Goal: Task Accomplishment & Management: Complete application form

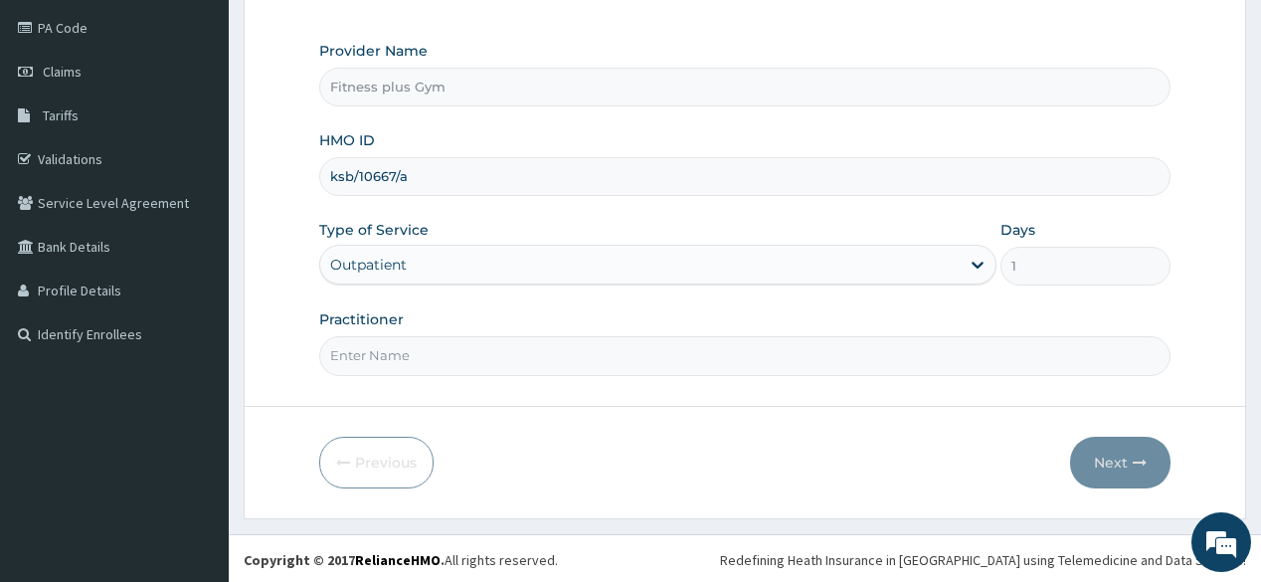
type input "ksb/10667/a"
click at [423, 369] on input "Practitioner" at bounding box center [744, 355] width 850 height 39
type input "fitnessplus"
click at [1121, 462] on button "Next" at bounding box center [1120, 463] width 100 height 52
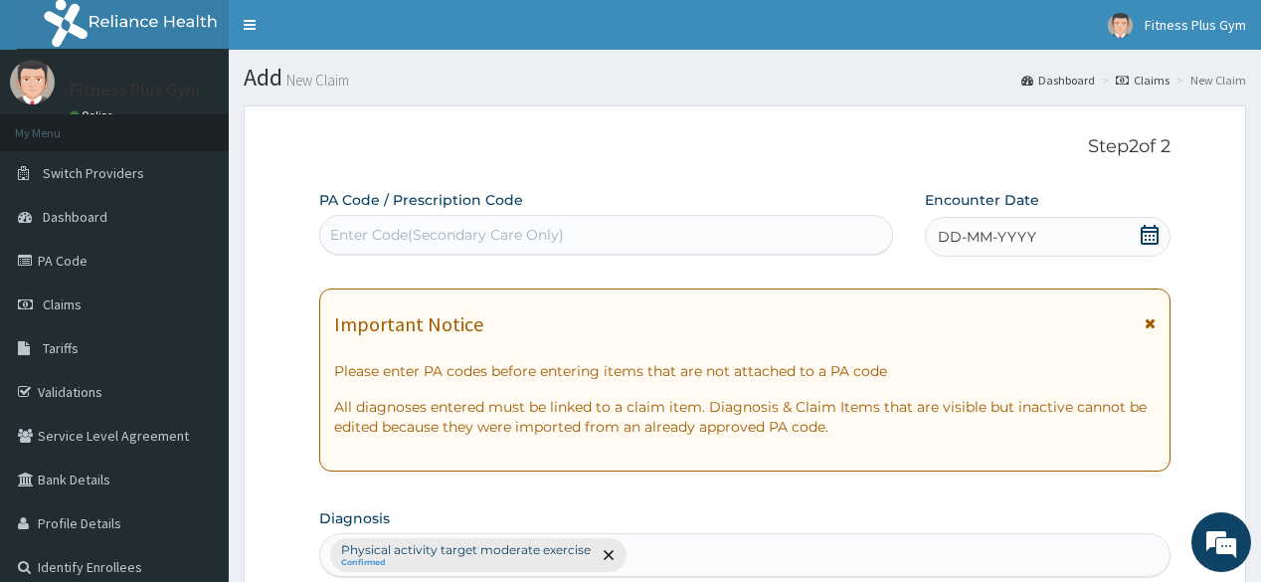
click at [549, 222] on div "Enter Code(Secondary Care Only)" at bounding box center [605, 235] width 571 height 32
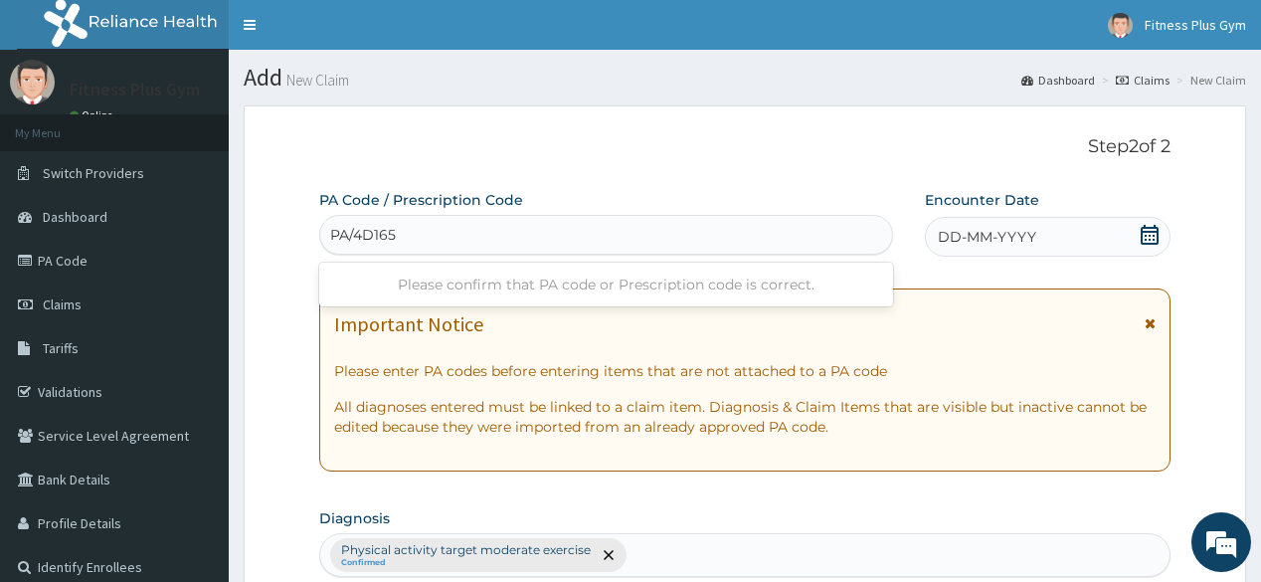
type input "PA/4D1653"
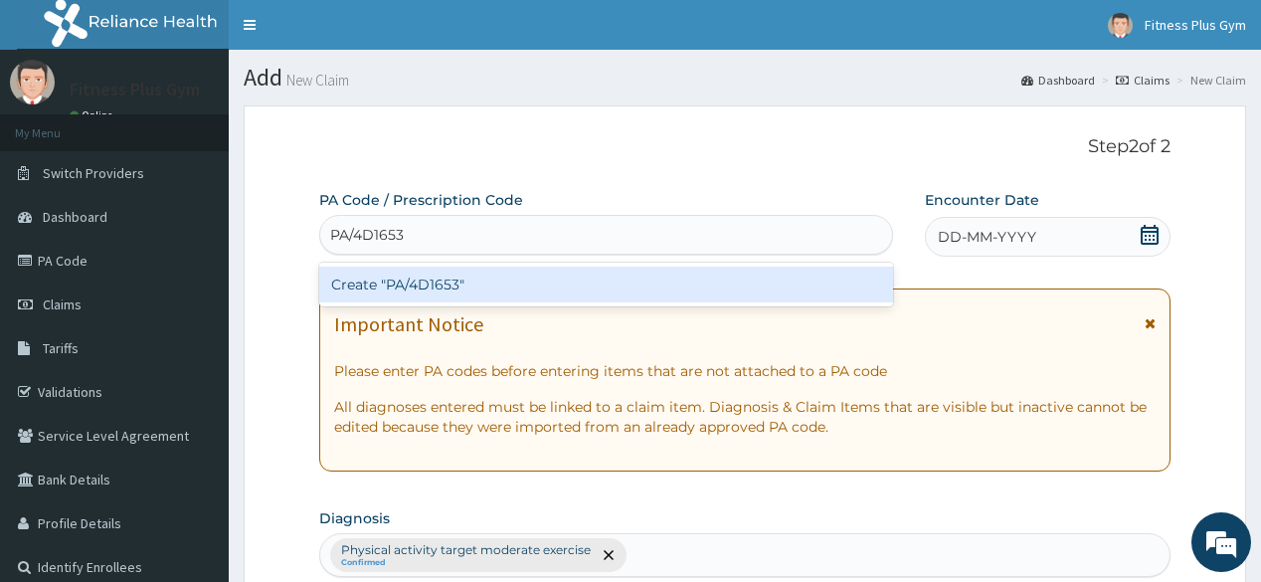
click at [509, 296] on div "Create "PA/4D1653"" at bounding box center [605, 285] width 573 height 36
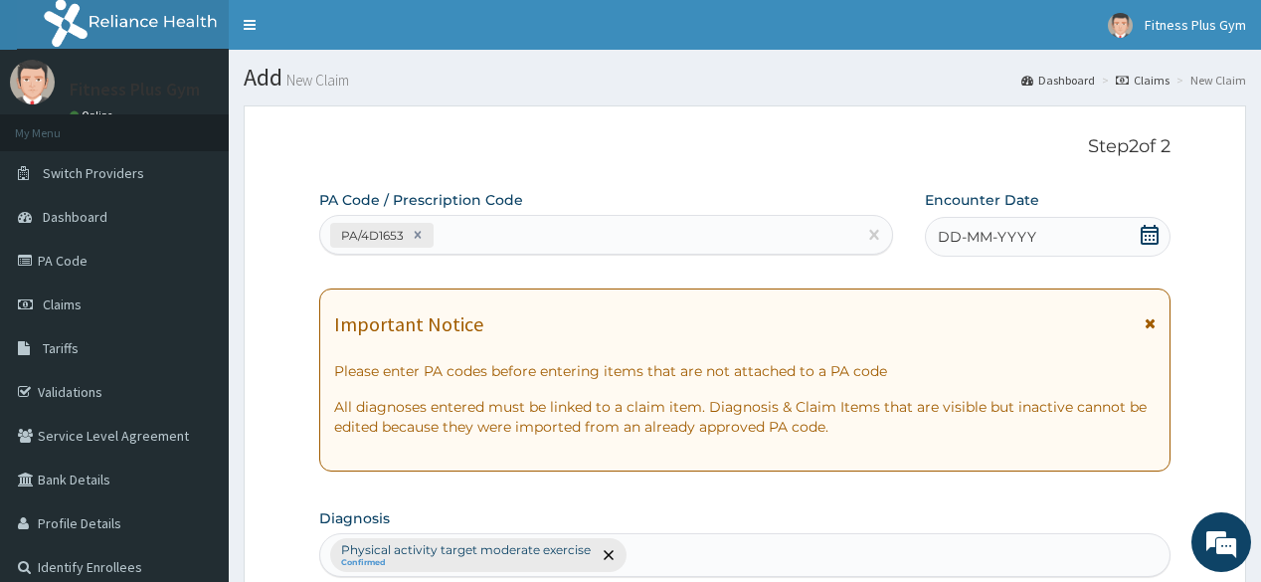
click at [1009, 239] on span "DD-MM-YYYY" at bounding box center [987, 237] width 98 height 20
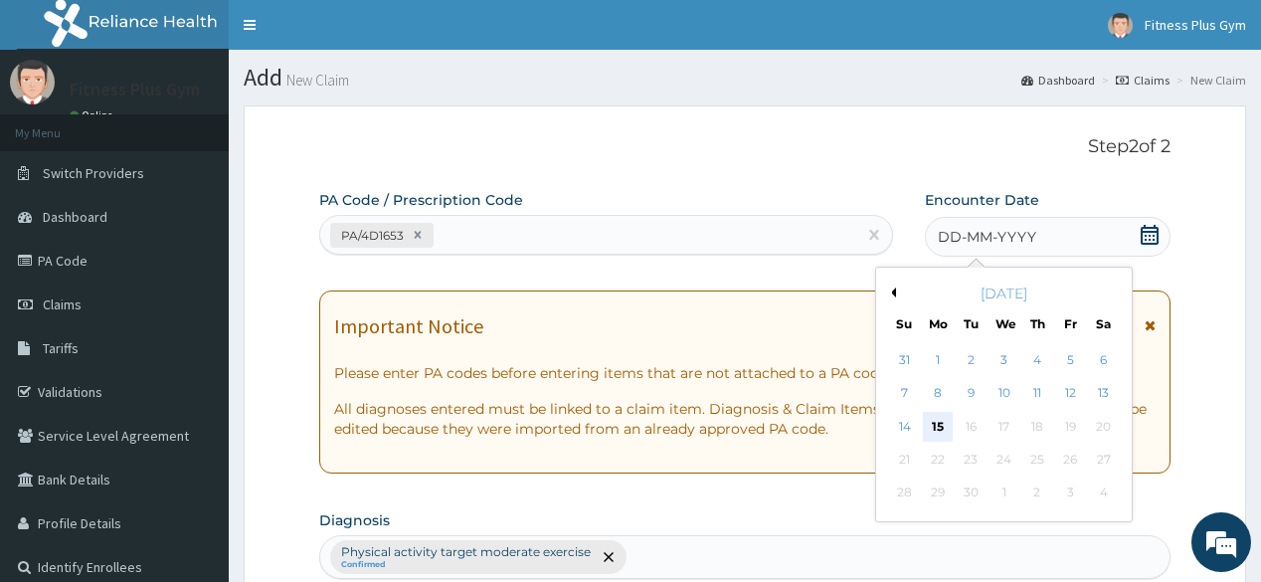
click at [940, 419] on div "15" at bounding box center [938, 427] width 30 height 30
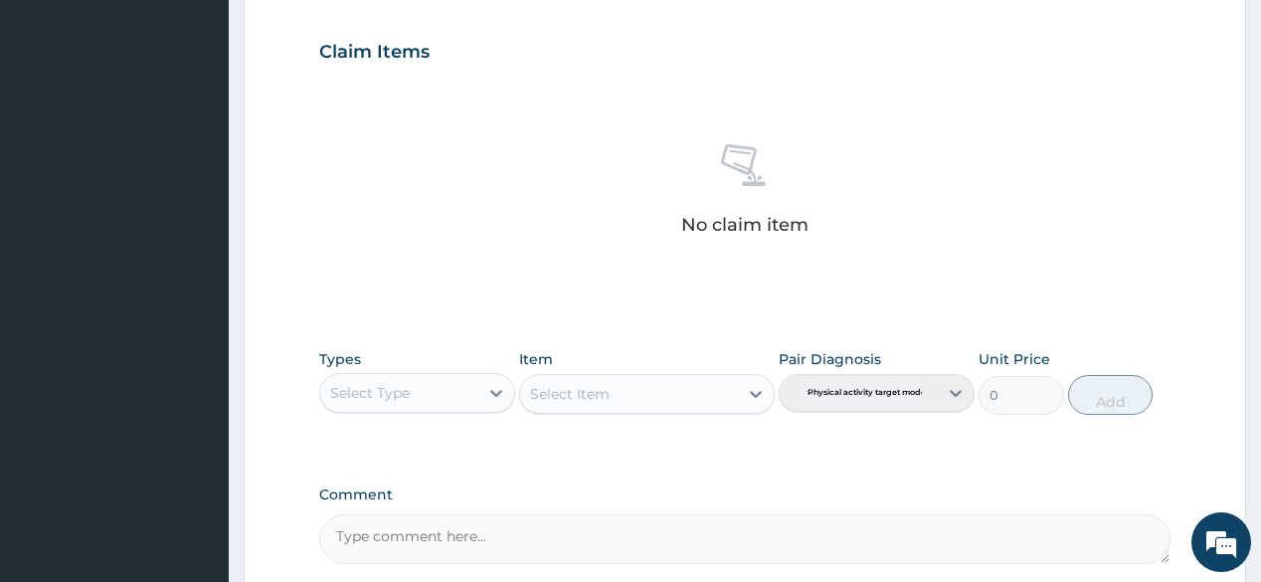
scroll to position [850, 0]
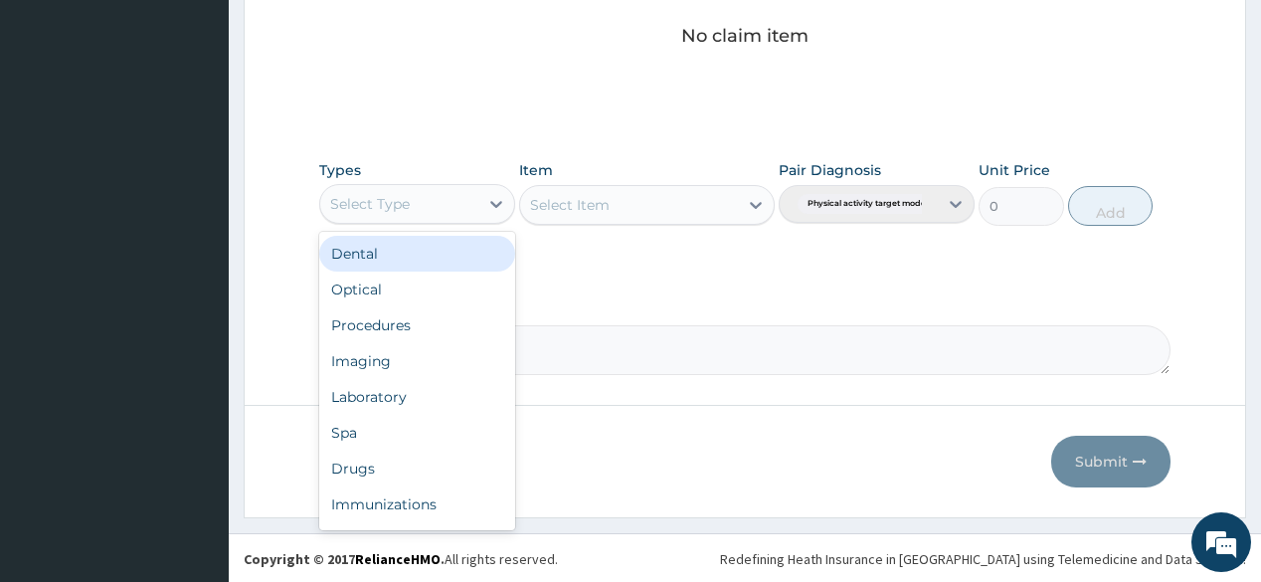
click at [411, 210] on div "Select Type" at bounding box center [399, 204] width 158 height 32
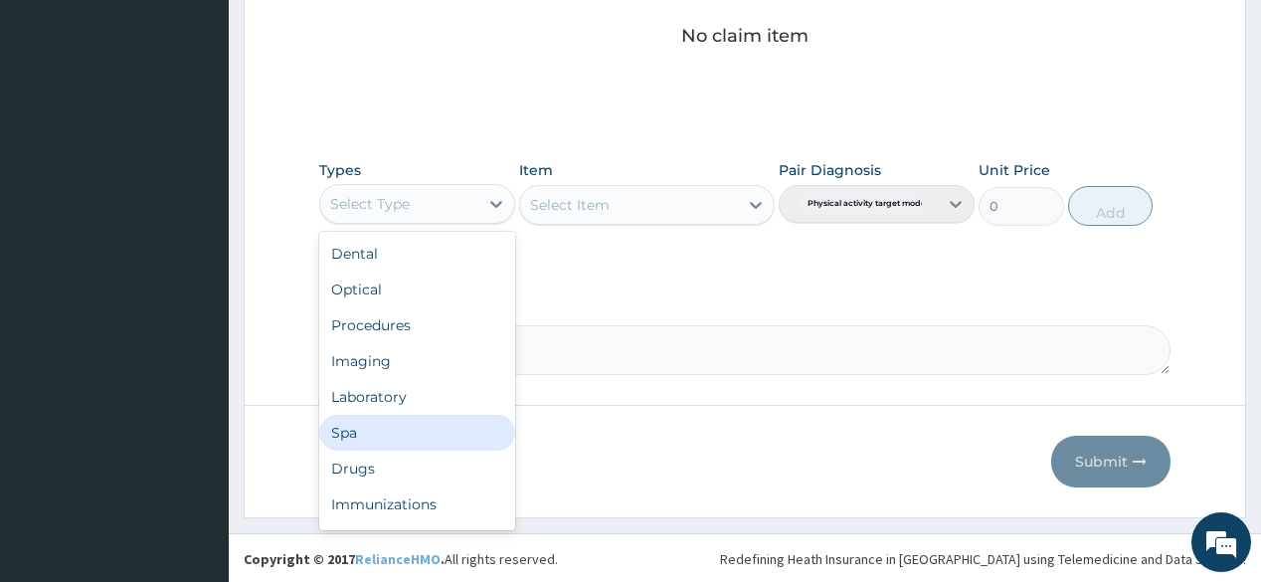
scroll to position [68, 0]
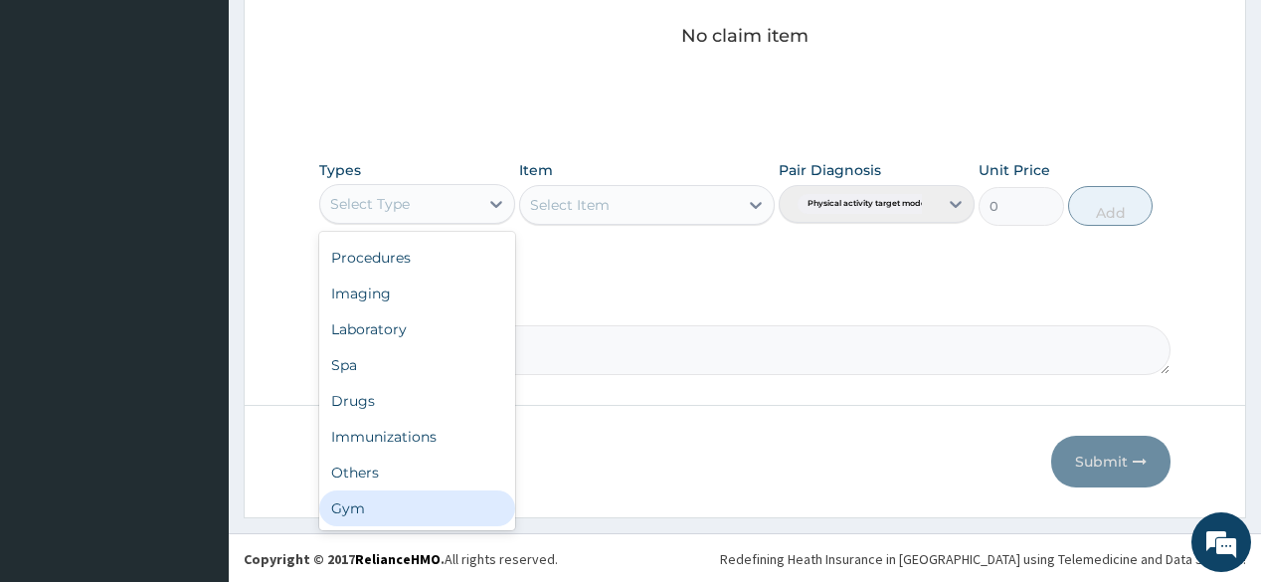
drag, startPoint x: 450, startPoint y: 509, endPoint x: 544, endPoint y: 362, distance: 174.9
click at [450, 509] on div "Gym" at bounding box center [417, 508] width 196 height 36
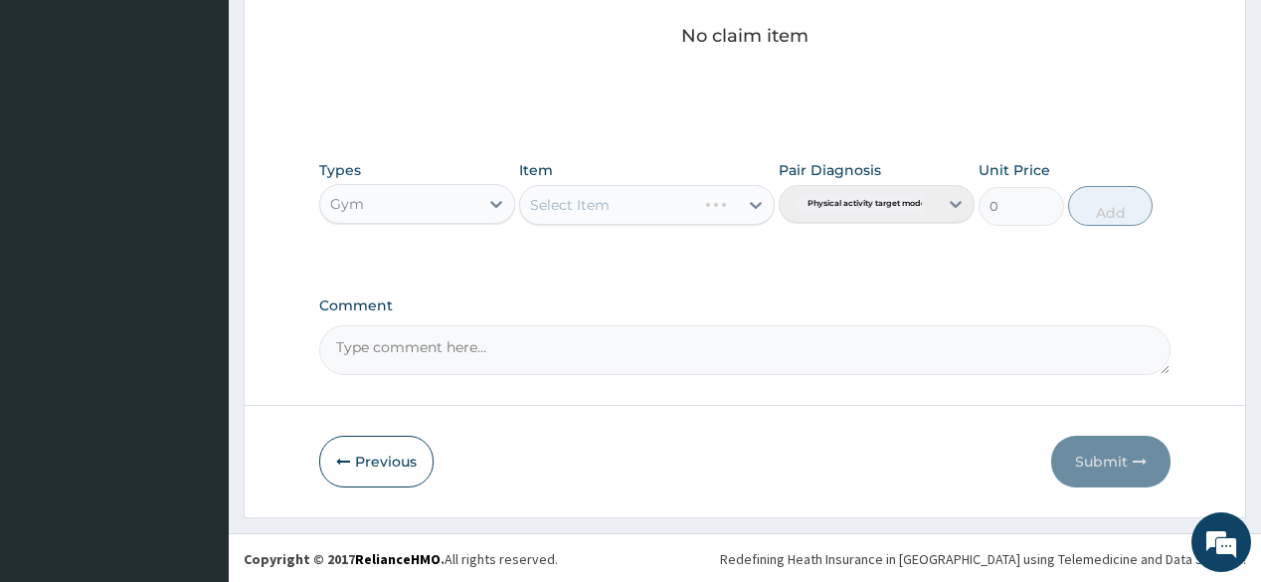
click at [700, 198] on div "Select Item" at bounding box center [647, 205] width 256 height 40
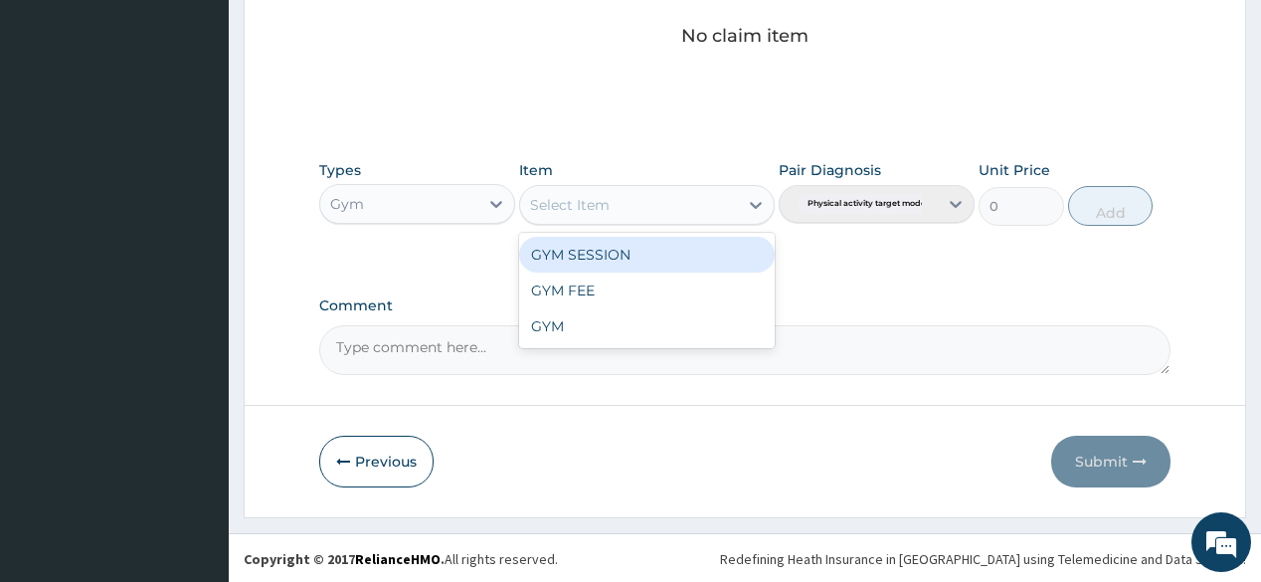
click at [720, 191] on div "Select Item" at bounding box center [629, 205] width 218 height 32
click at [663, 248] on div "GYM SESSION" at bounding box center [647, 255] width 256 height 36
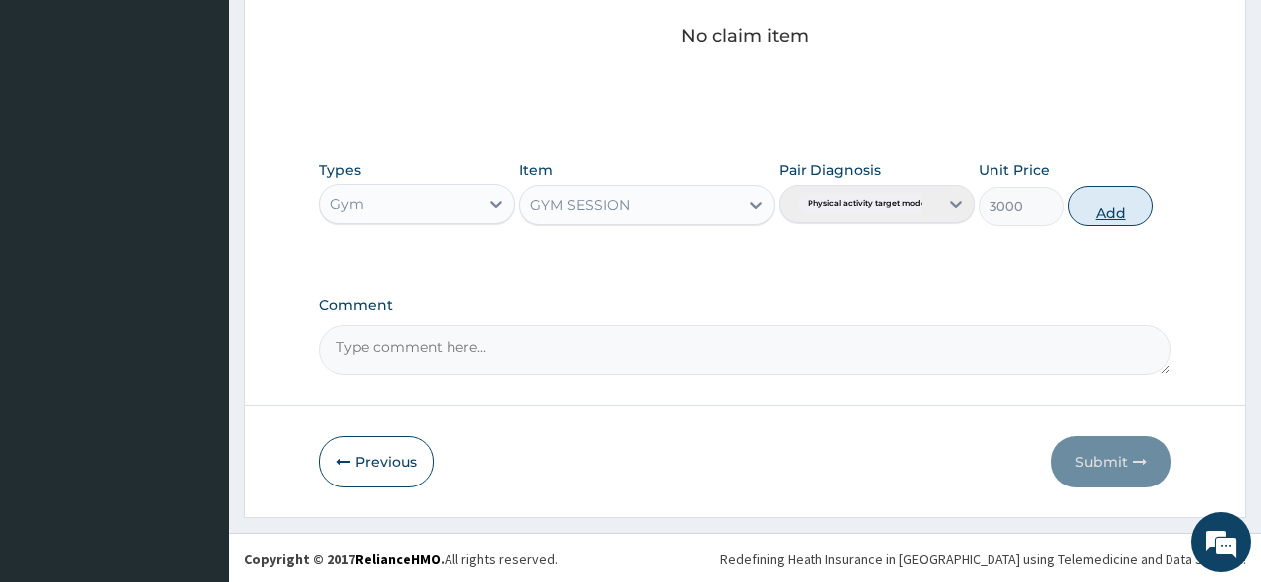
click at [1103, 200] on button "Add" at bounding box center [1111, 206] width 86 height 40
type input "0"
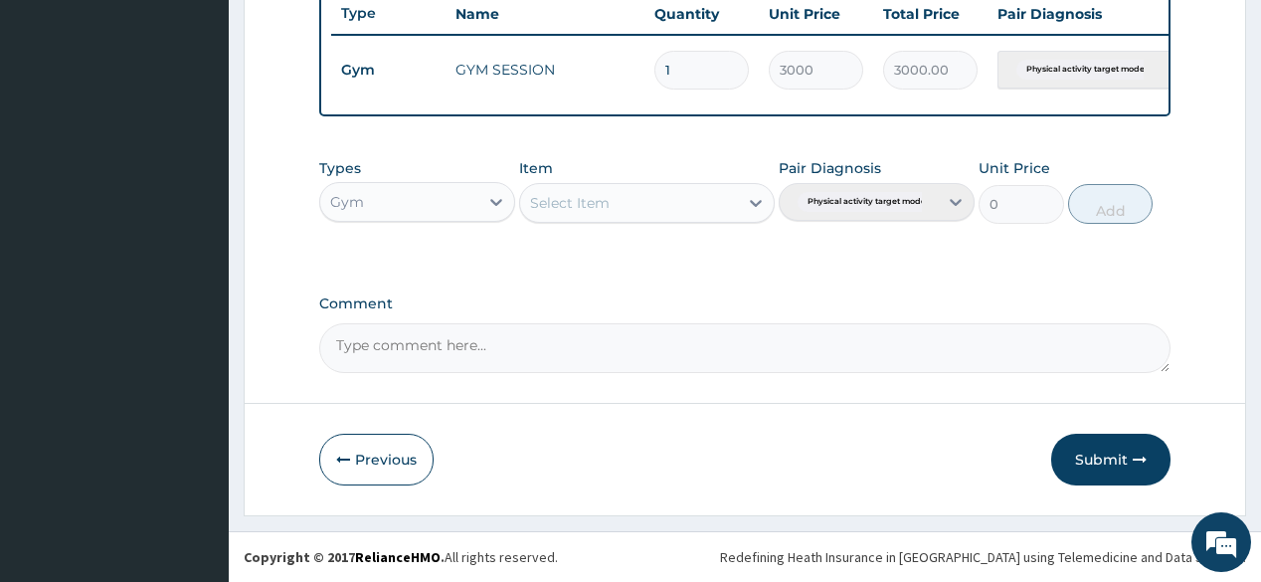
scroll to position [767, 0]
click at [1130, 457] on button "Submit" at bounding box center [1110, 460] width 119 height 52
